Goal: Use online tool/utility: Utilize a website feature to perform a specific function

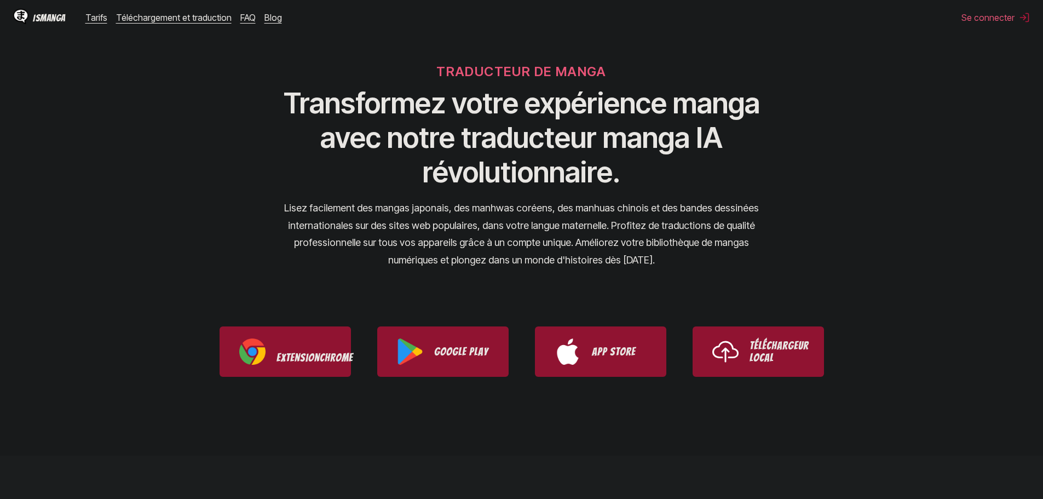
scroll to position [109, 0]
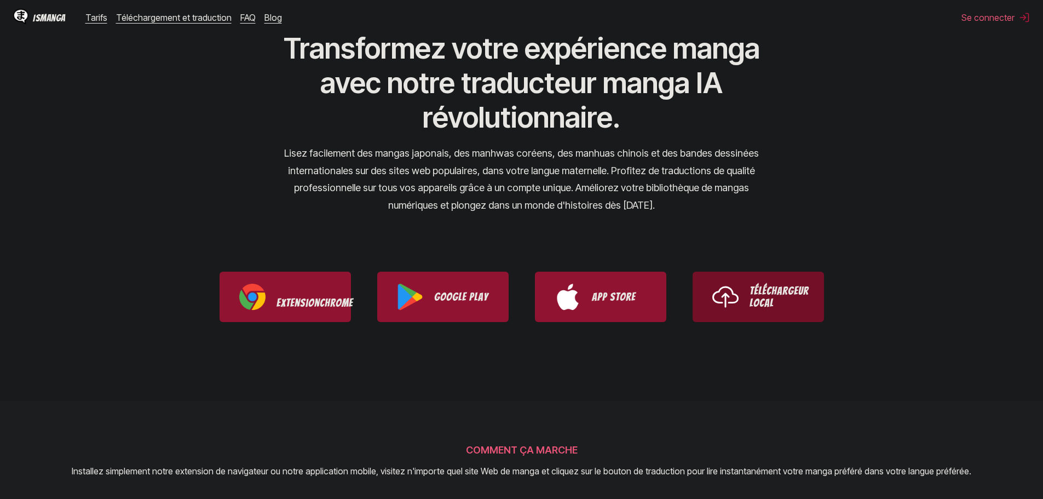
click at [748, 299] on link "Téléchargeur local" at bounding box center [757, 296] width 131 height 50
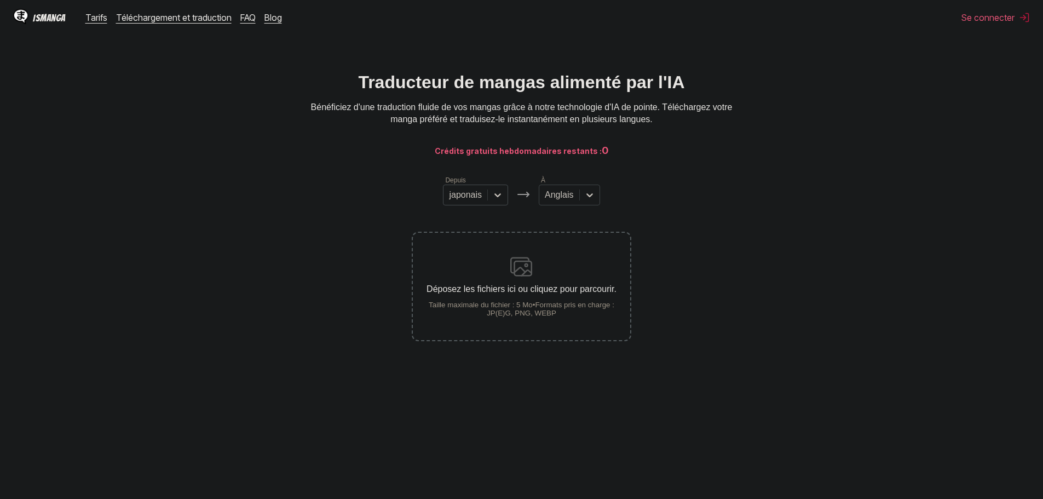
click at [474, 200] on div at bounding box center [465, 195] width 33 height 12
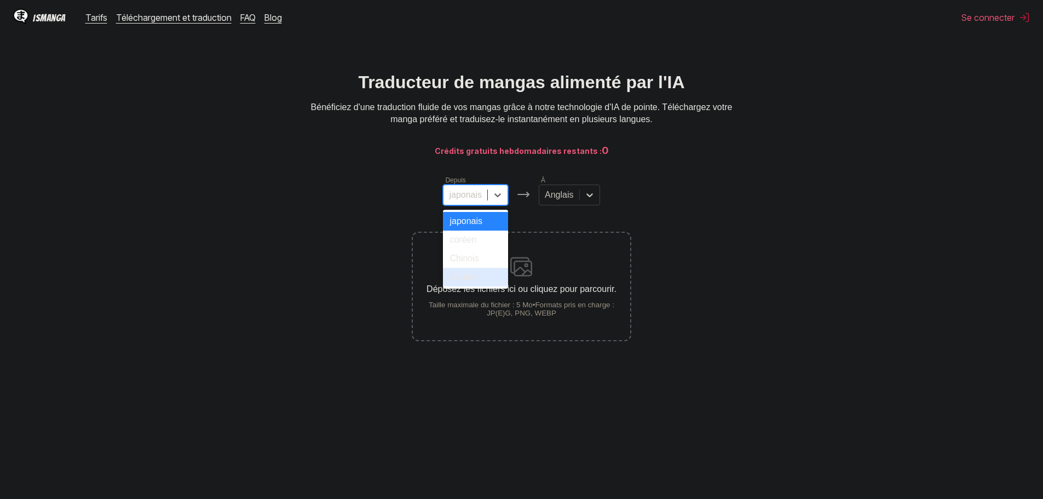
click at [479, 282] on div "Anglais" at bounding box center [475, 277] width 65 height 19
click at [554, 201] on div at bounding box center [556, 195] width 28 height 12
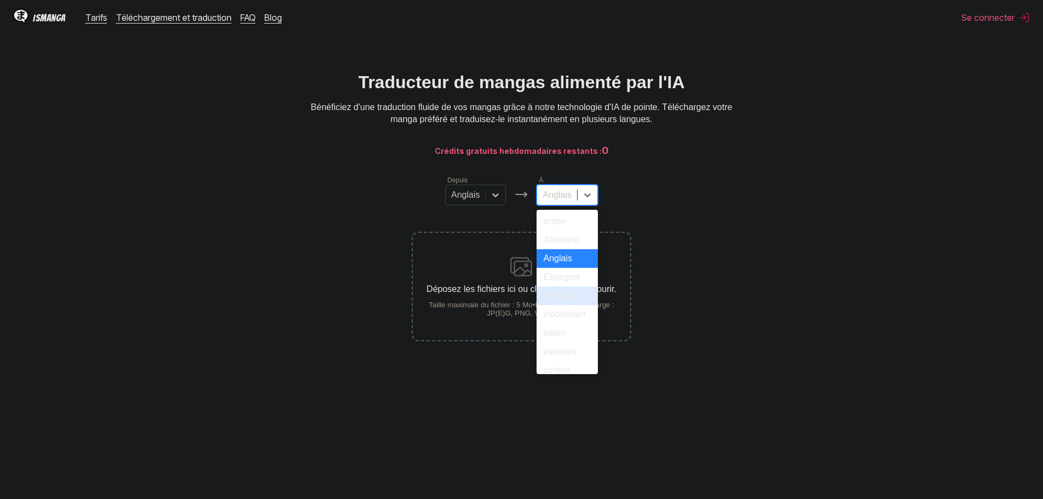
click at [566, 300] on font "Français" at bounding box center [559, 295] width 33 height 9
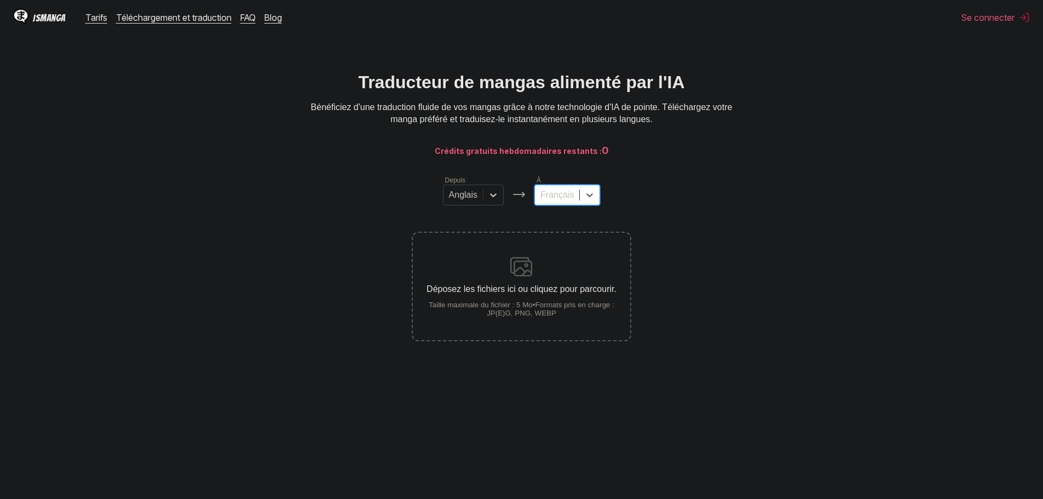
click at [493, 302] on div "Déposez les fichiers ici ou cliquez pour parcourir. Taille maximale du fichier …" at bounding box center [521, 286] width 217 height 61
click at [0, 0] on input "Déposez les fichiers ici ou cliquez pour parcourir. Taille maximale du fichier …" at bounding box center [0, 0] width 0 height 0
click at [508, 285] on div "Déposez les fichiers ici ou cliquez pour parcourir. Taille maximale du fichier …" at bounding box center [521, 286] width 217 height 61
click at [0, 0] on input "Déposez les fichiers ici ou cliquez pour parcourir. Taille maximale du fichier …" at bounding box center [0, 0] width 0 height 0
click at [745, 239] on section "Depuis Anglais À Français Déposez les fichiers ici ou cliquez pour parcourir. T…" at bounding box center [521, 258] width 1025 height 166
